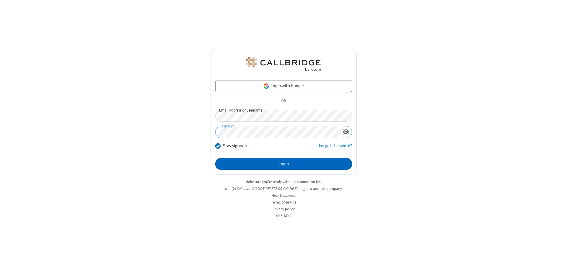
click at [284, 164] on button "Login" at bounding box center [283, 164] width 137 height 12
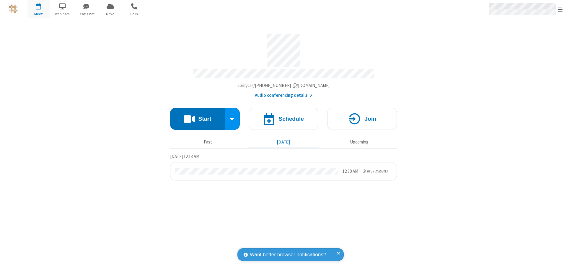
click at [561, 9] on span "Open menu" at bounding box center [560, 10] width 5 height 6
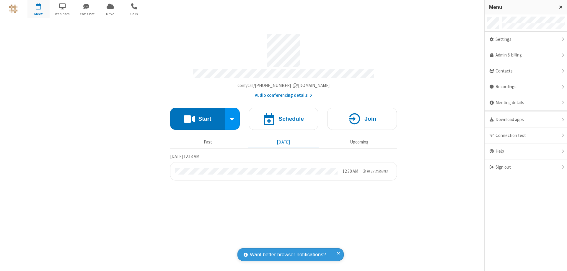
click at [110, 14] on span "Drive" at bounding box center [110, 13] width 22 height 5
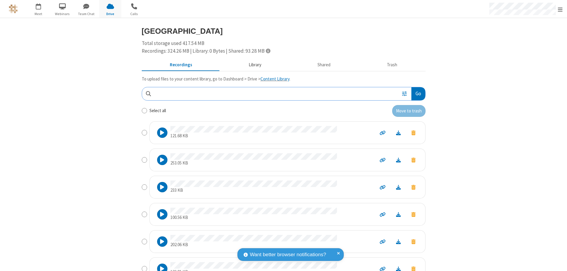
click at [252, 65] on button "Library" at bounding box center [254, 64] width 69 height 11
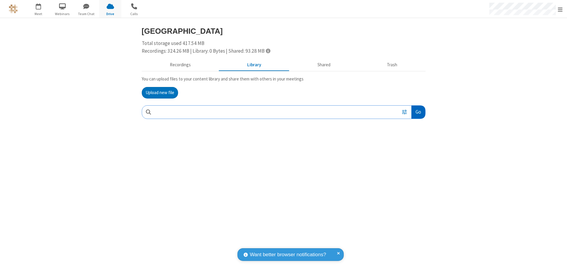
click at [418, 112] on button "Go" at bounding box center [419, 112] width 14 height 13
click at [160, 93] on button "Upload new file" at bounding box center [160, 93] width 36 height 12
